Goal: Task Accomplishment & Management: Manage account settings

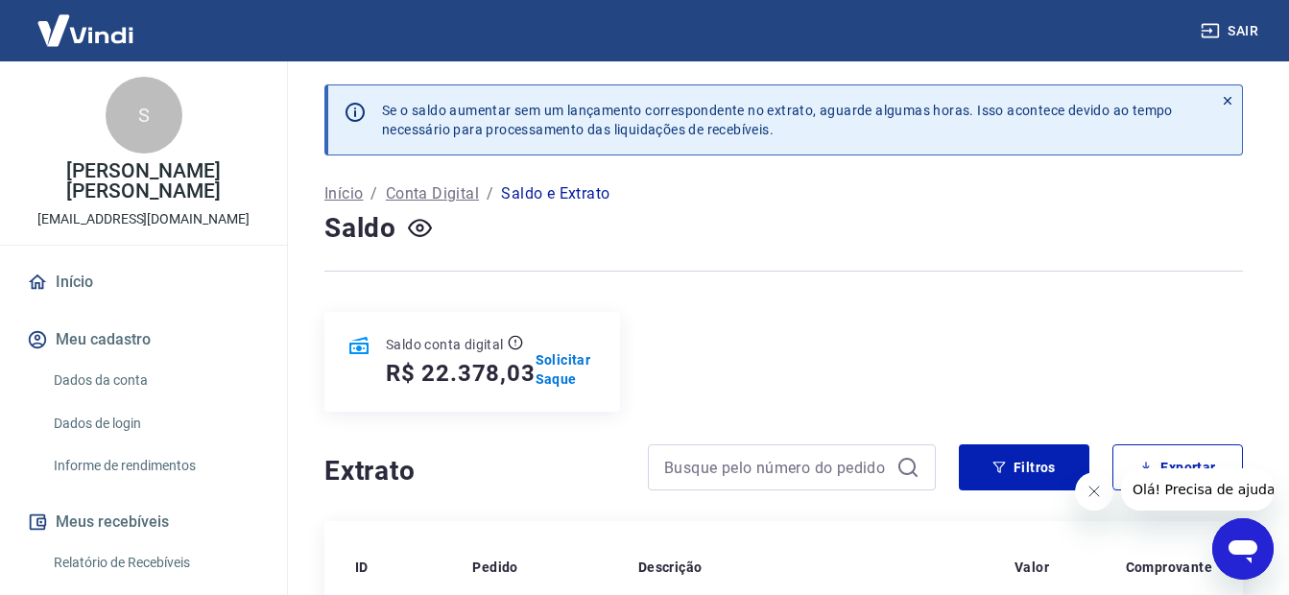
click at [1243, 26] on button "Sair" at bounding box center [1231, 31] width 69 height 36
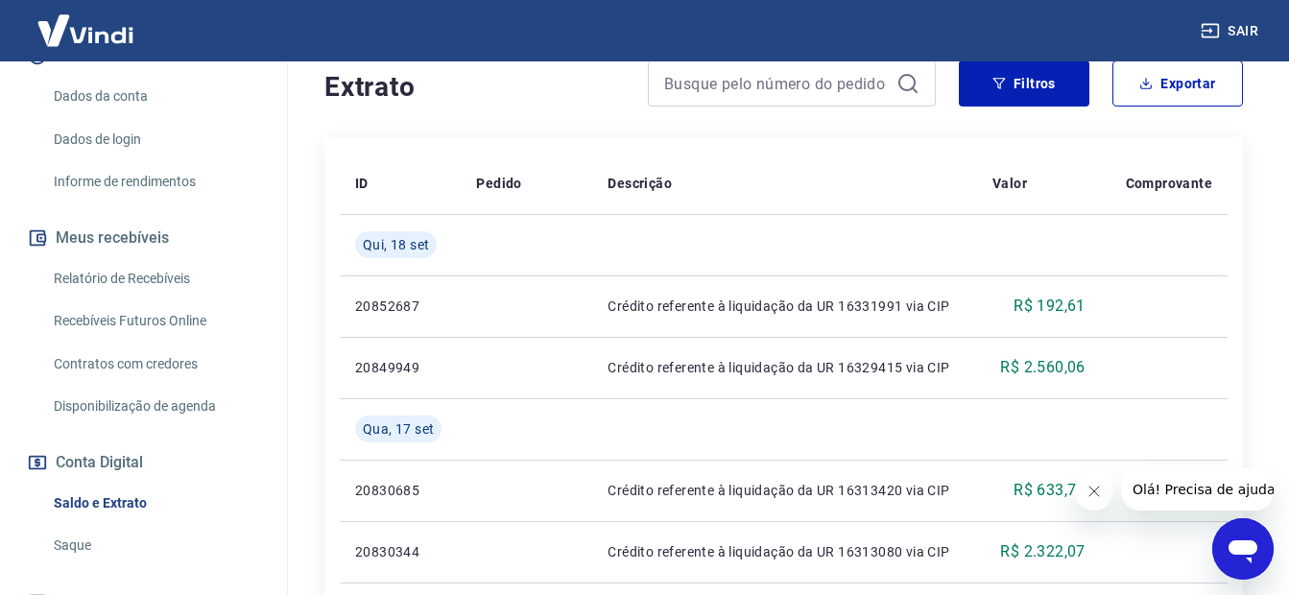
scroll to position [43, 0]
